Goal: Transaction & Acquisition: Purchase product/service

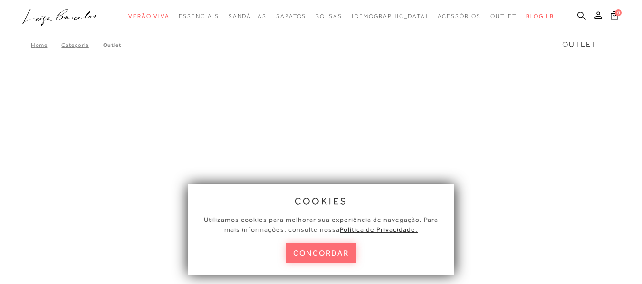
click at [329, 253] on button "concordar" at bounding box center [321, 253] width 70 height 19
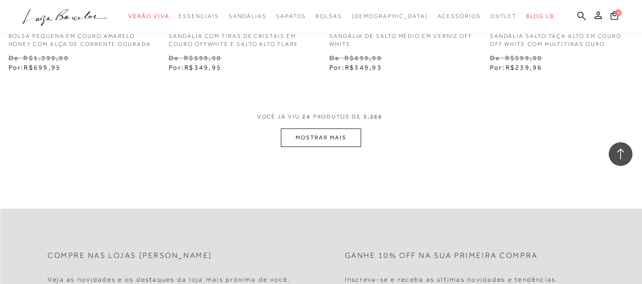
scroll to position [1872, 0]
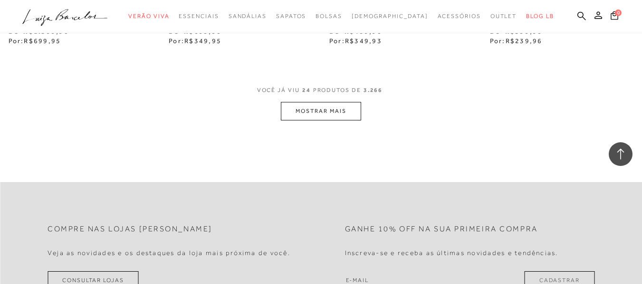
click at [312, 119] on button "MOSTRAR MAIS" at bounding box center [321, 111] width 80 height 19
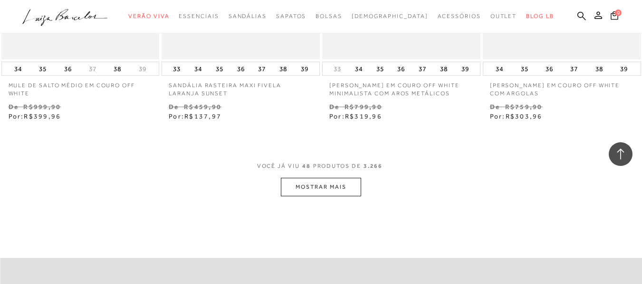
scroll to position [3651, 0]
click at [320, 188] on button "MOSTRAR MAIS" at bounding box center [321, 186] width 80 height 19
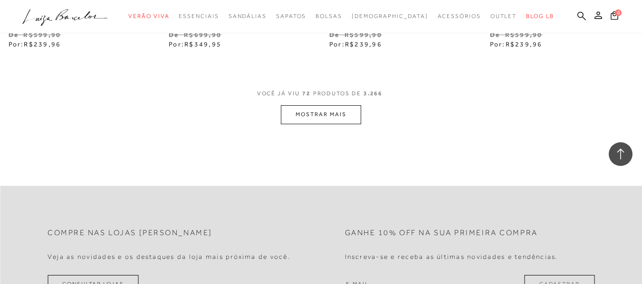
scroll to position [5603, 0]
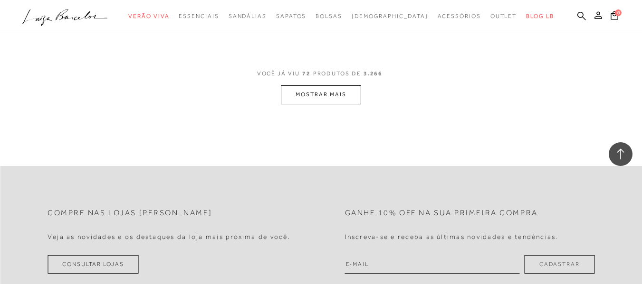
click at [338, 104] on button "MOSTRAR MAIS" at bounding box center [321, 94] width 80 height 19
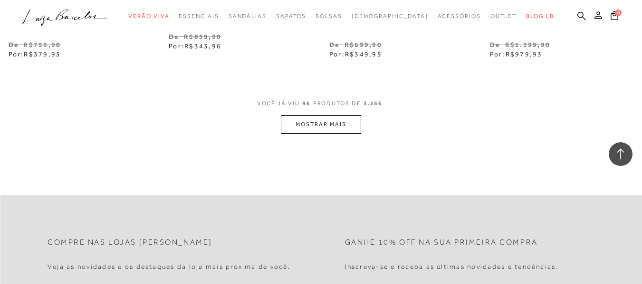
scroll to position [7428, 0]
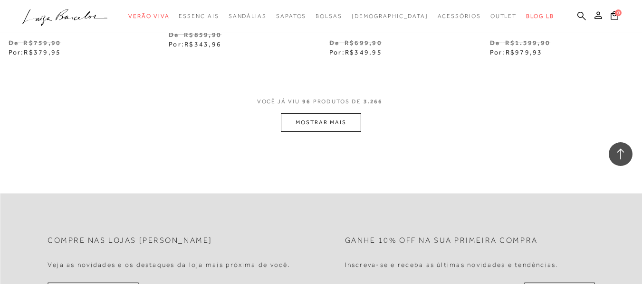
click at [334, 132] on button "MOSTRAR MAIS" at bounding box center [321, 123] width 80 height 19
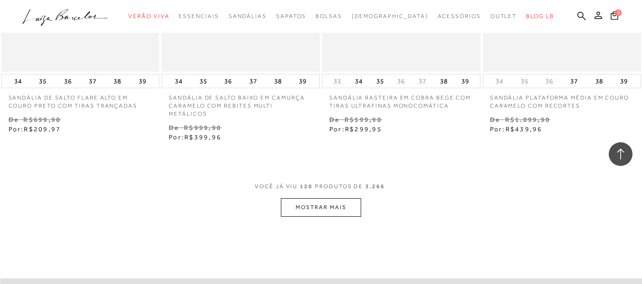
scroll to position [9239, 0]
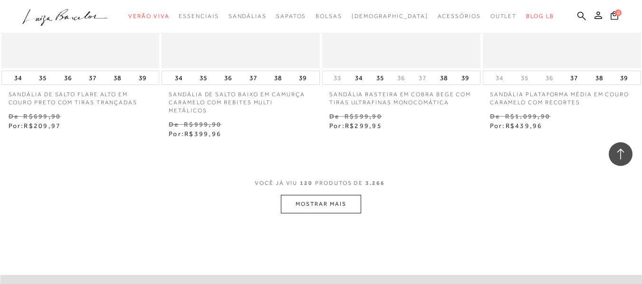
click at [318, 199] on button "MOSTRAR MAIS" at bounding box center [321, 204] width 80 height 19
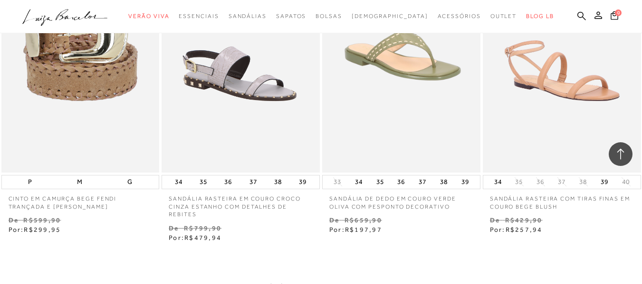
scroll to position [11044, 0]
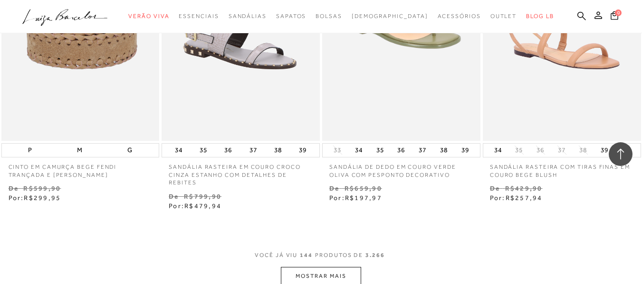
click at [319, 267] on button "MOSTRAR MAIS" at bounding box center [321, 276] width 80 height 19
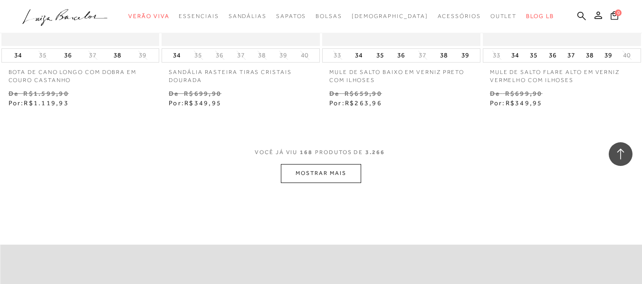
scroll to position [13064, 0]
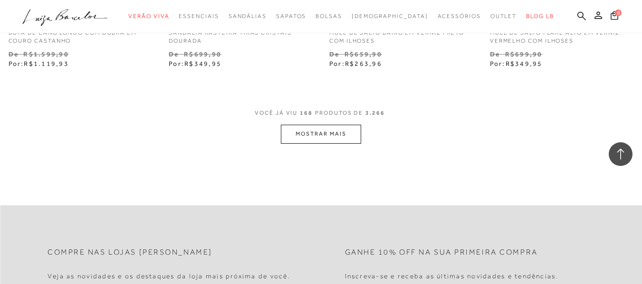
click at [313, 126] on button "MOSTRAR MAIS" at bounding box center [321, 134] width 80 height 19
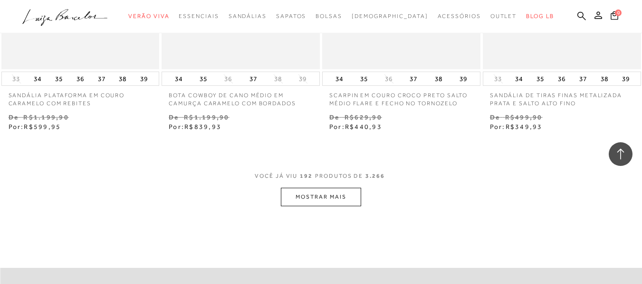
scroll to position [14942, 0]
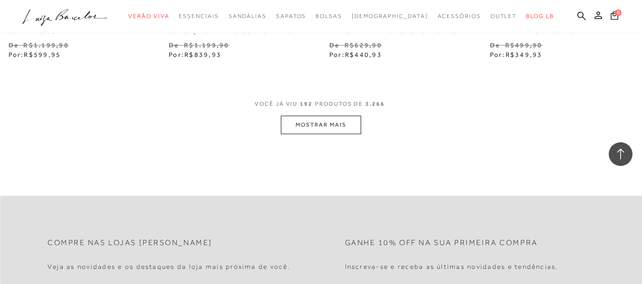
click at [322, 116] on button "MOSTRAR MAIS" at bounding box center [321, 125] width 80 height 19
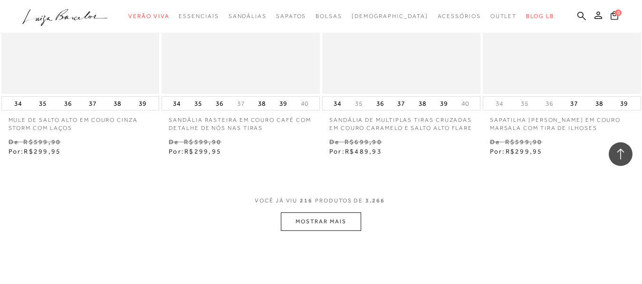
scroll to position [16742, 0]
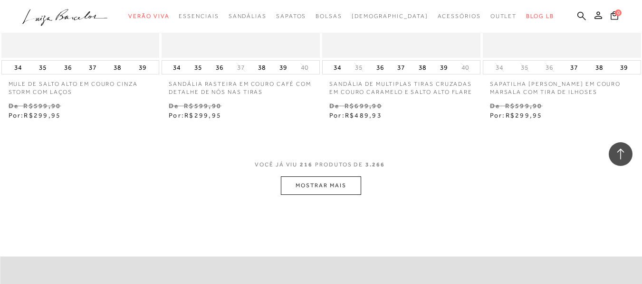
click at [318, 177] on button "MOSTRAR MAIS" at bounding box center [321, 186] width 80 height 19
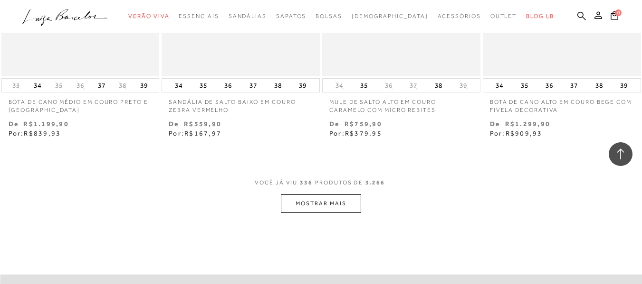
scroll to position [26040, 0]
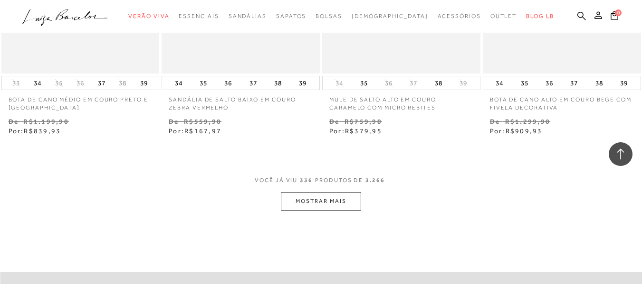
click at [322, 192] on button "MOSTRAR MAIS" at bounding box center [321, 201] width 80 height 19
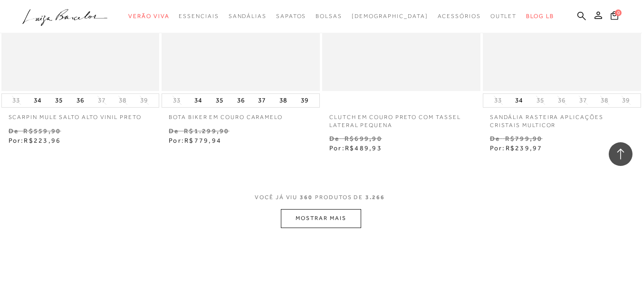
scroll to position [27954, 0]
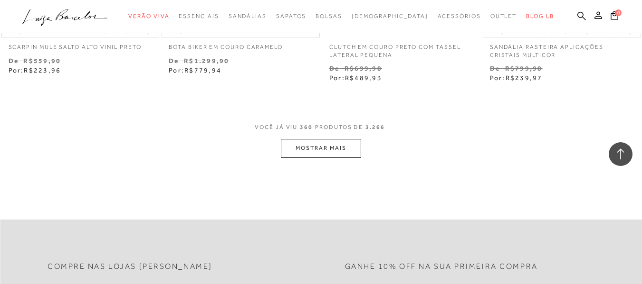
click at [323, 139] on button "MOSTRAR MAIS" at bounding box center [321, 148] width 80 height 19
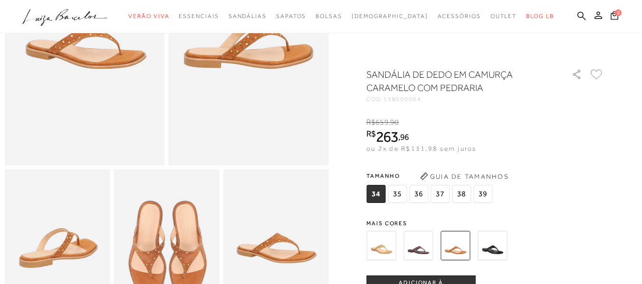
scroll to position [140, 0]
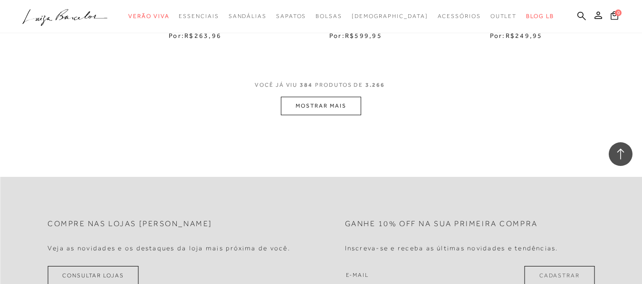
scroll to position [29856, 0]
click at [309, 99] on button "MOSTRAR MAIS" at bounding box center [321, 108] width 80 height 19
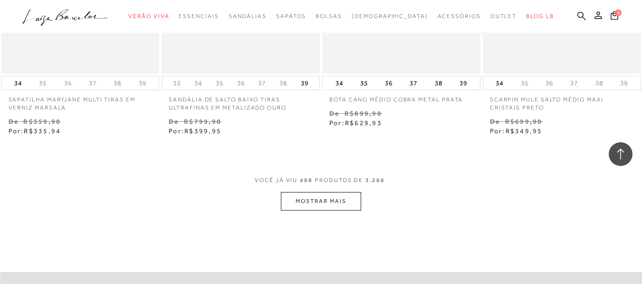
scroll to position [31632, 0]
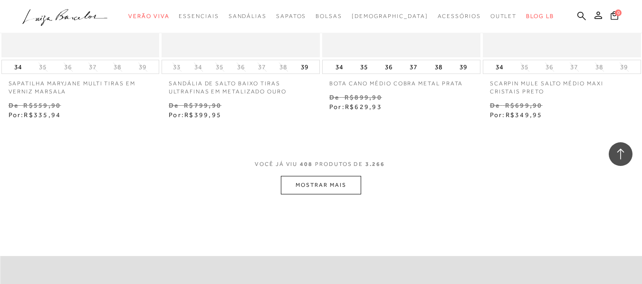
click at [305, 176] on button "MOSTRAR MAIS" at bounding box center [321, 185] width 80 height 19
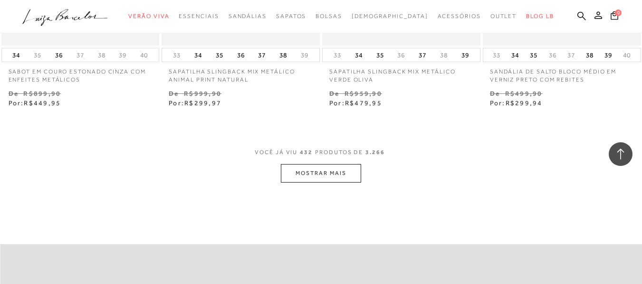
scroll to position [33497, 0]
click at [346, 164] on button "MOSTRAR MAIS" at bounding box center [321, 173] width 80 height 19
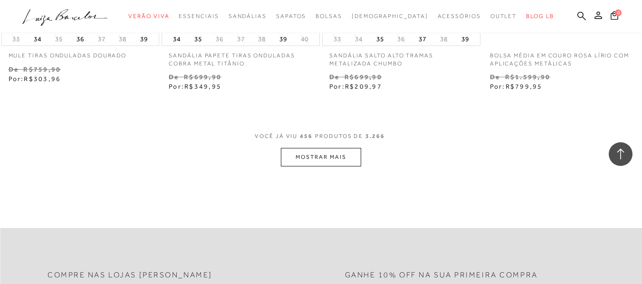
scroll to position [35424, 0]
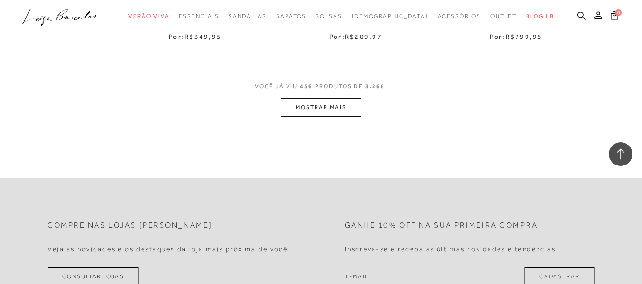
click at [339, 98] on button "MOSTRAR MAIS" at bounding box center [321, 107] width 80 height 19
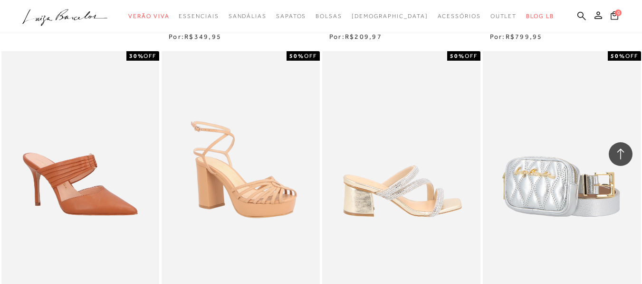
scroll to position [35851, 0]
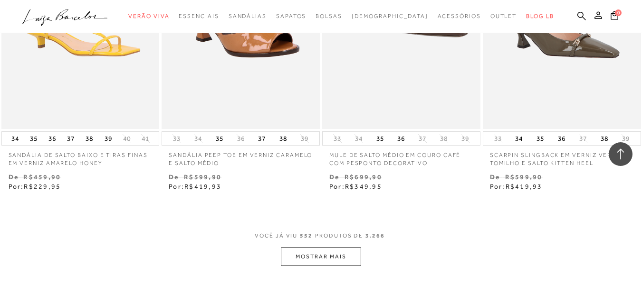
scroll to position [42820, 0]
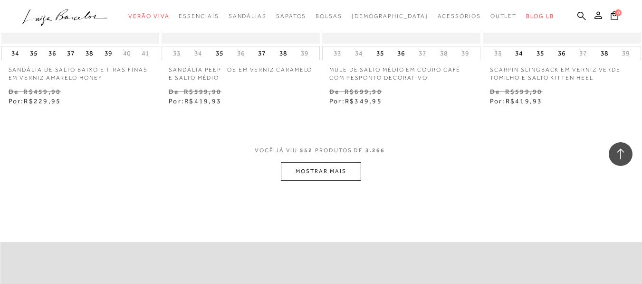
click at [319, 162] on button "MOSTRAR MAIS" at bounding box center [321, 171] width 80 height 19
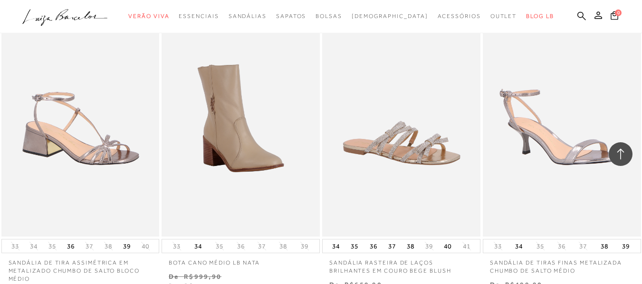
scroll to position [44602, 0]
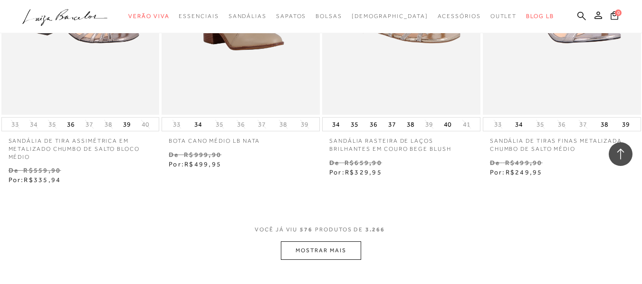
click at [320, 242] on button "MOSTRAR MAIS" at bounding box center [321, 251] width 80 height 19
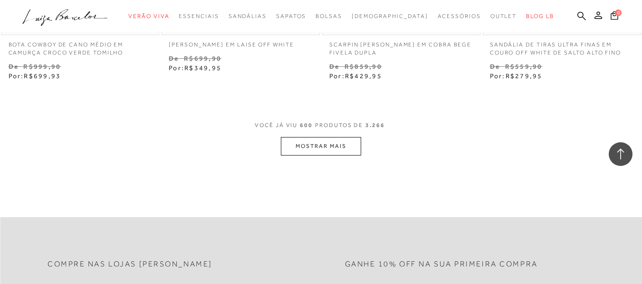
scroll to position [46539, 0]
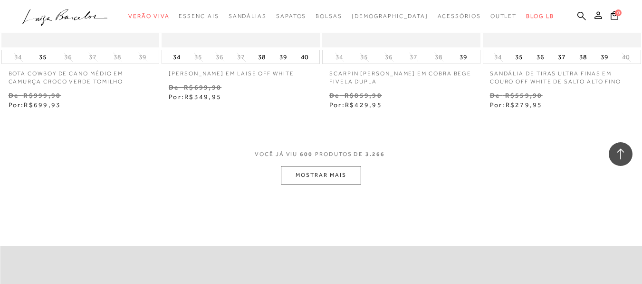
click at [326, 166] on button "MOSTRAR MAIS" at bounding box center [321, 175] width 80 height 19
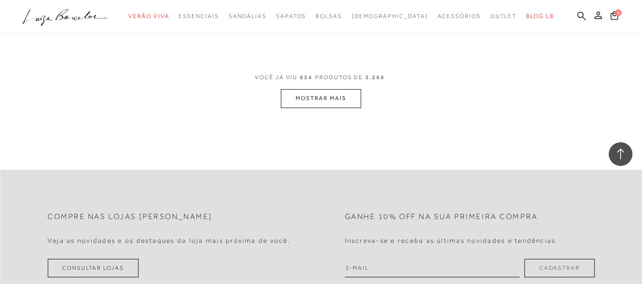
scroll to position [48453, 0]
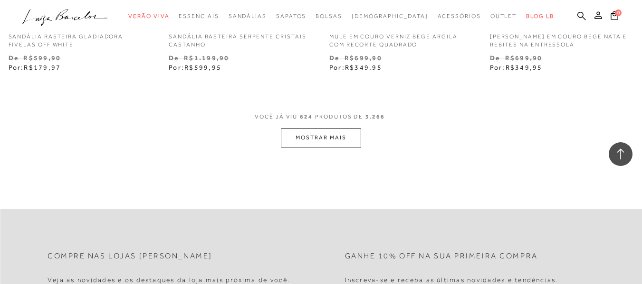
click at [326, 129] on button "MOSTRAR MAIS" at bounding box center [321, 138] width 80 height 19
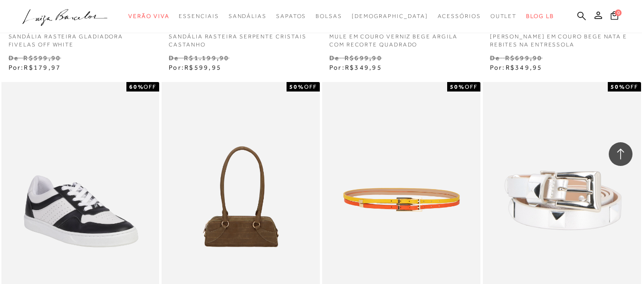
scroll to position [49160, 0]
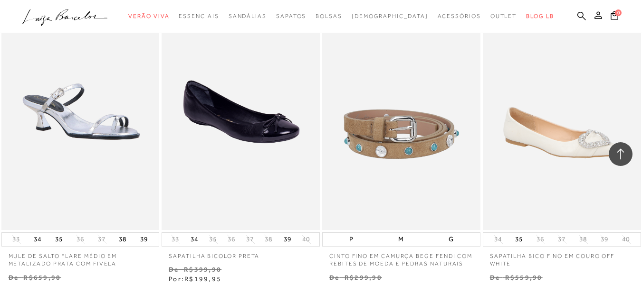
click at [300, 172] on div "Loading..." at bounding box center [321, 142] width 642 height 284
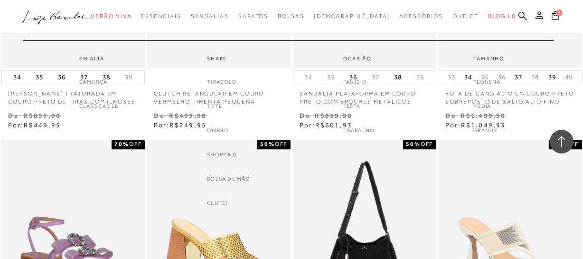
click at [313, 16] on div "categoryHeader .a{fill-rule:evenodd;} Verão Viva Em alta Favoritos das Influenc…" at bounding box center [284, 16] width 583 height 33
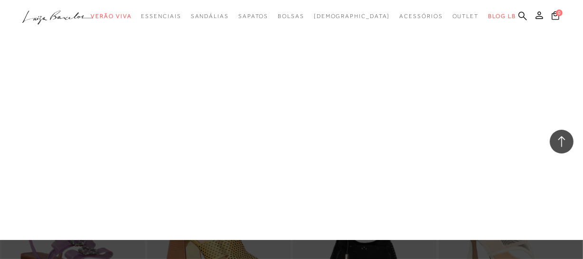
click at [290, 243] on div at bounding box center [291, 129] width 583 height 259
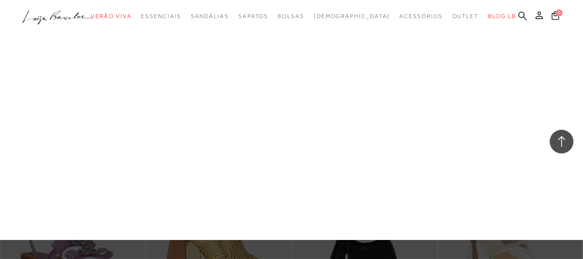
click at [290, 243] on div at bounding box center [291, 129] width 583 height 259
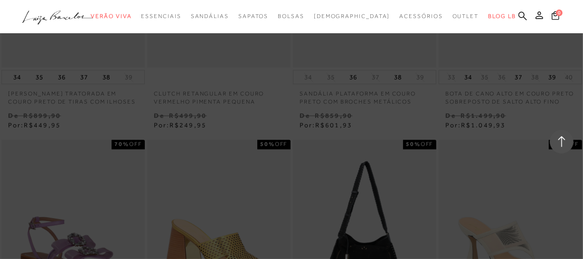
click at [564, 142] on icon at bounding box center [562, 141] width 12 height 12
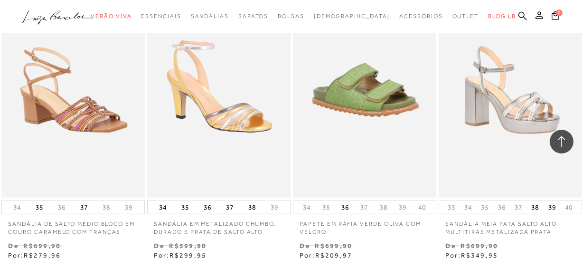
scroll to position [32561, 0]
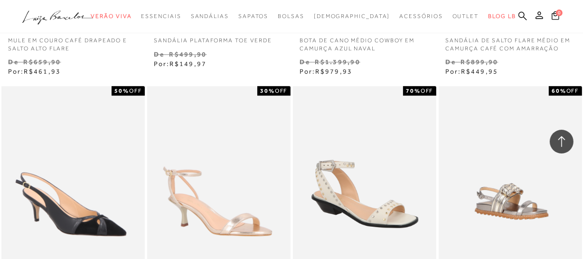
scroll to position [34271, 0]
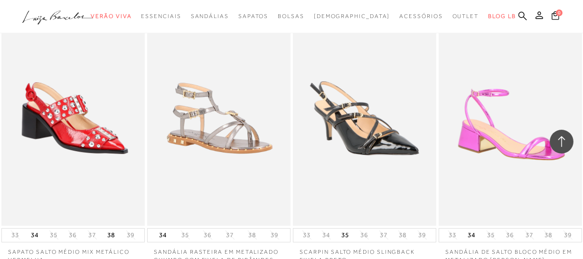
scroll to position [47878, 0]
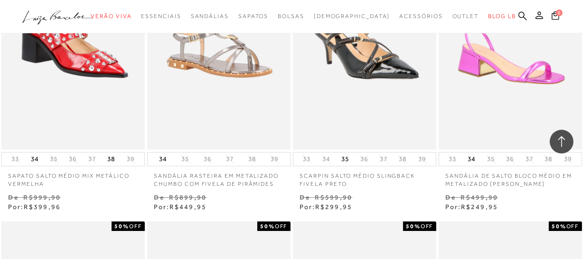
click at [294, 166] on p "SCARPIN SALTO MÉDIO SLINGBACK FIVELA PRETO" at bounding box center [364, 177] width 143 height 22
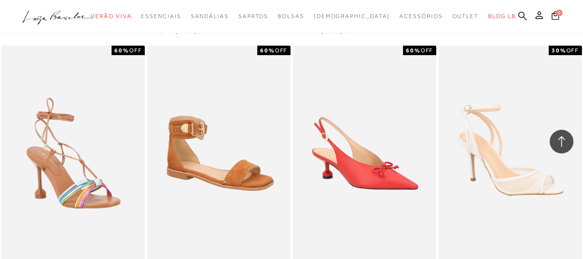
scroll to position [2976, 0]
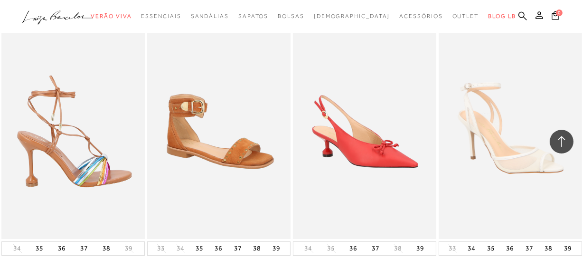
click at [73, 81] on img at bounding box center [73, 131] width 142 height 215
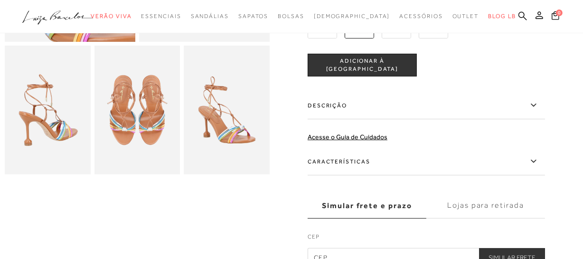
scroll to position [370, 0]
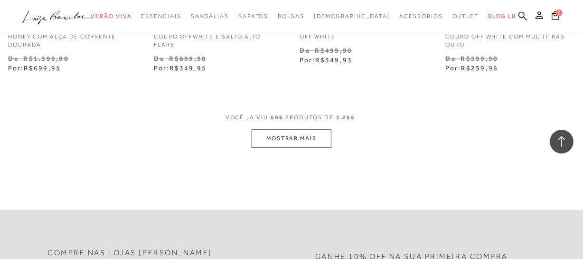
scroll to position [1744, 0]
click at [275, 133] on button "MOSTRAR MAIS" at bounding box center [292, 140] width 80 height 19
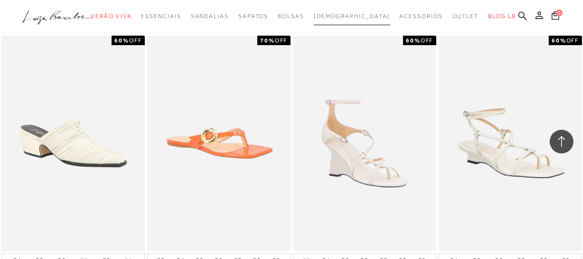
scroll to position [3236, 0]
